Goal: Check status: Check status

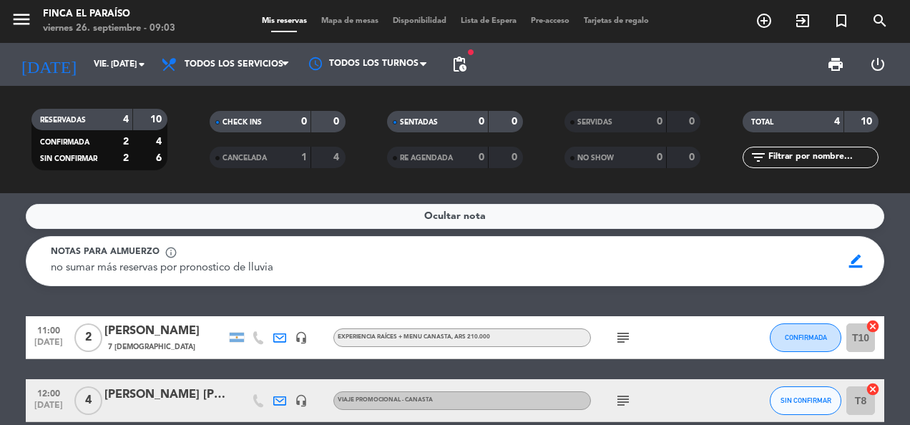
click at [136, 396] on div "[PERSON_NAME] [PERSON_NAME]" at bounding box center [165, 395] width 122 height 19
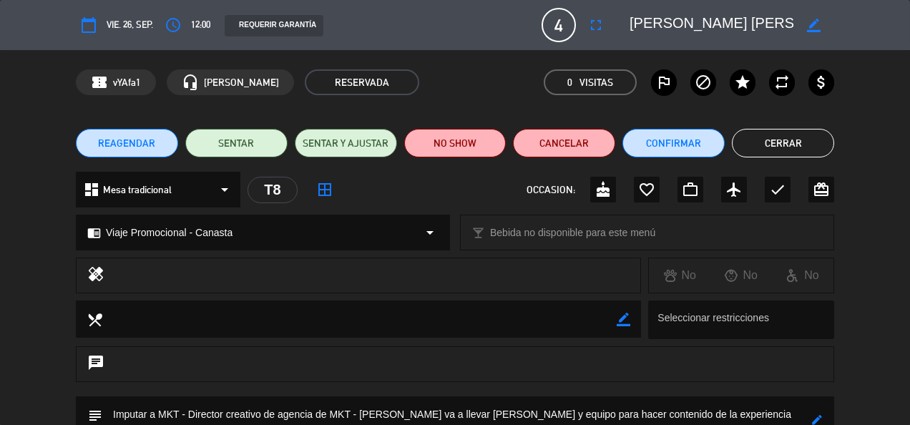
click at [897, 268] on div "healing No No No" at bounding box center [455, 279] width 910 height 43
click at [772, 140] on button "Cerrar" at bounding box center [783, 143] width 102 height 29
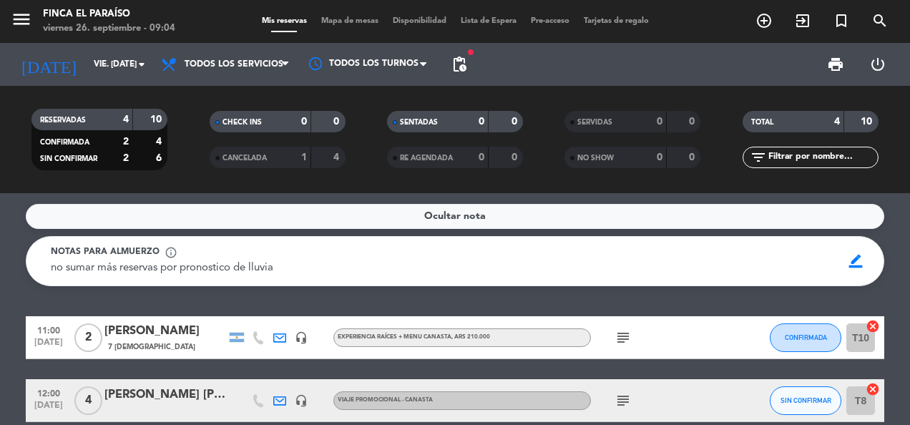
click at [897, 269] on service-notes "Ocultar nota Notas para almuerzo info_outline no sumar más reservas por pronost…" at bounding box center [455, 245] width 910 height 82
click at [87, 63] on input "vie. [DATE]" at bounding box center [143, 64] width 113 height 24
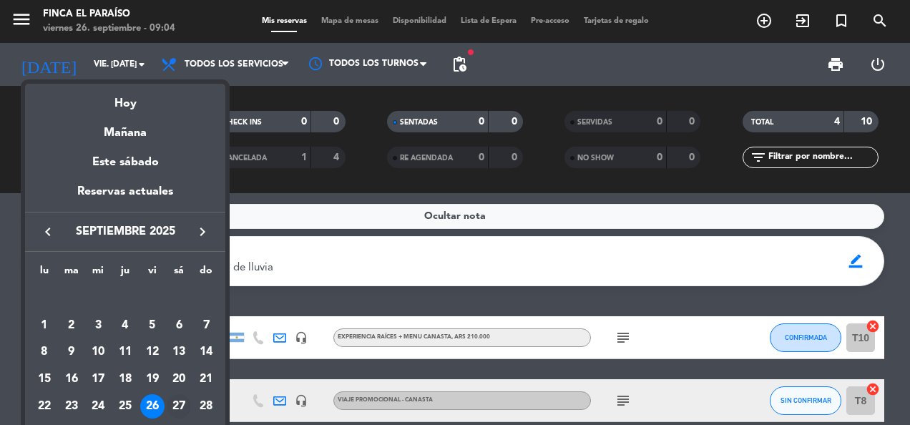
click at [182, 405] on div "27" at bounding box center [179, 406] width 24 height 24
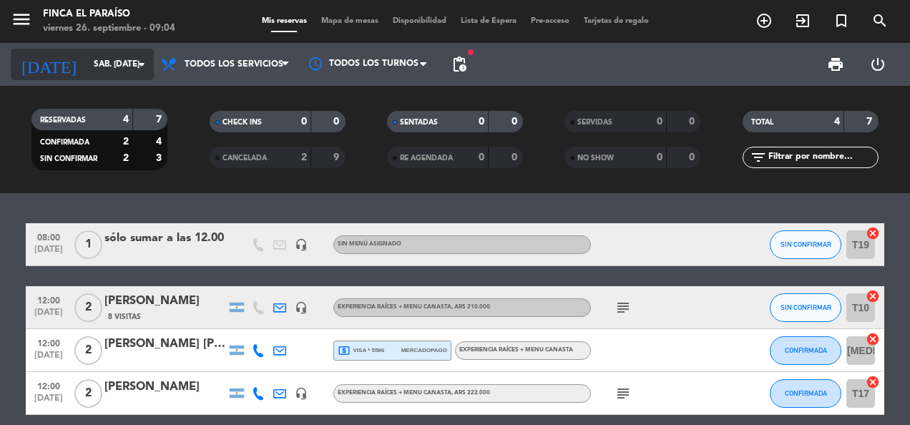
click at [102, 74] on input "sáb. [DATE]" at bounding box center [143, 64] width 113 height 24
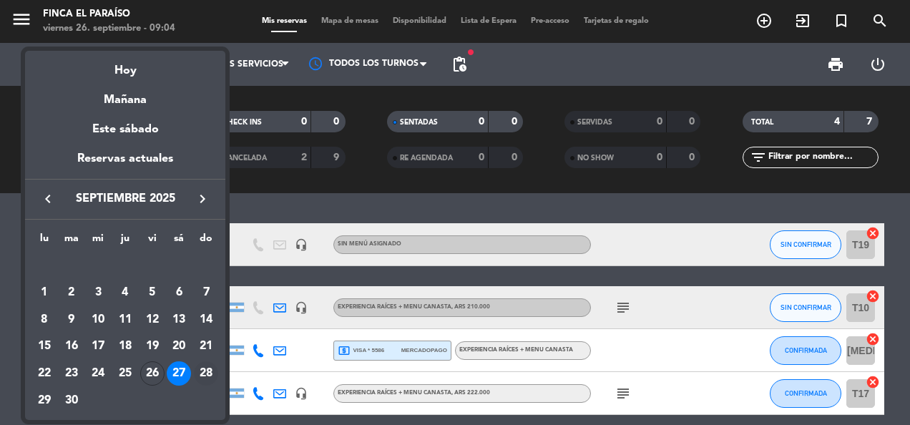
click at [206, 370] on div "28" at bounding box center [206, 373] width 24 height 24
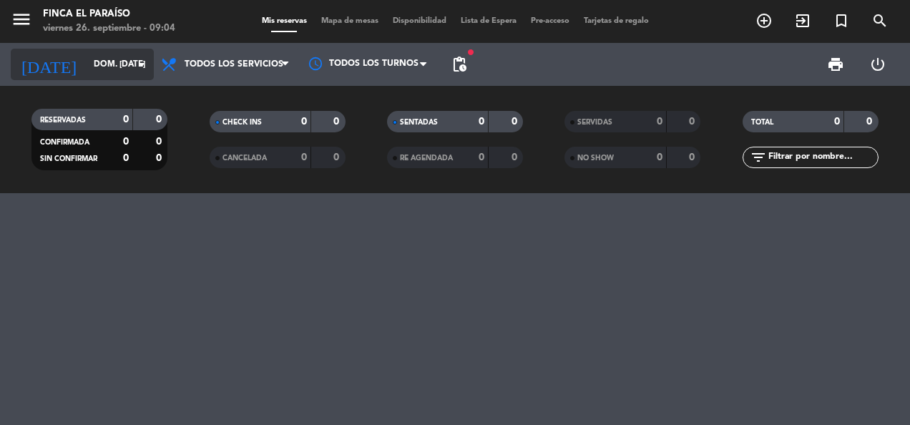
click at [117, 65] on input "dom. [DATE]" at bounding box center [143, 64] width 113 height 24
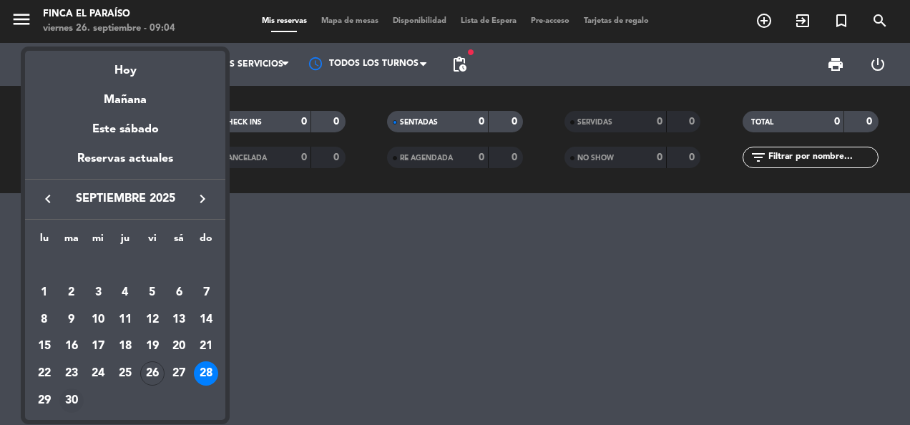
click at [71, 396] on div "30" at bounding box center [71, 401] width 24 height 24
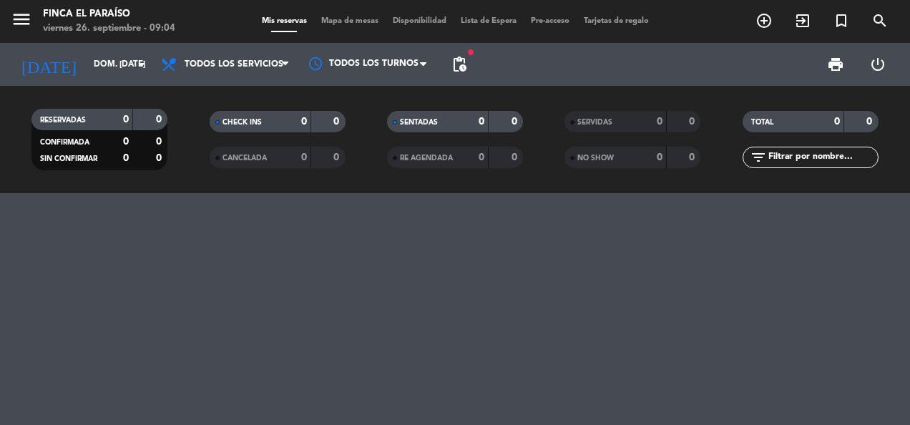
type input "[DATE] sep."
